Goal: Navigation & Orientation: Find specific page/section

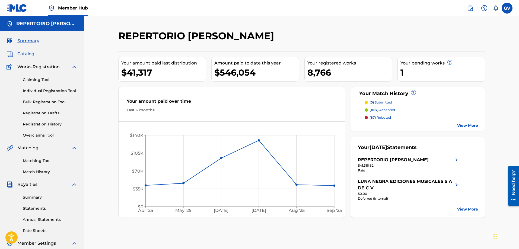
click at [23, 54] on span "Catalog" at bounding box center [25, 54] width 17 height 7
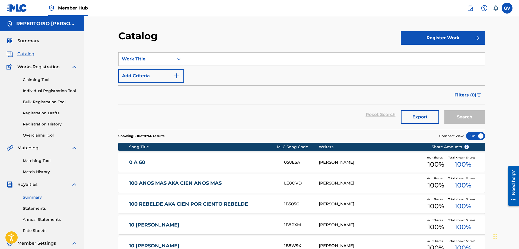
click at [31, 197] on link "Summary" at bounding box center [50, 198] width 55 height 6
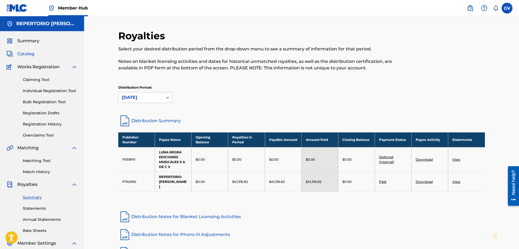
click at [28, 52] on span "Catalog" at bounding box center [25, 54] width 17 height 7
